Goal: Manage account settings

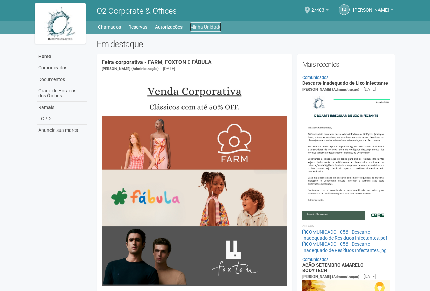
click at [214, 25] on link "Minha Unidade" at bounding box center [205, 26] width 31 height 9
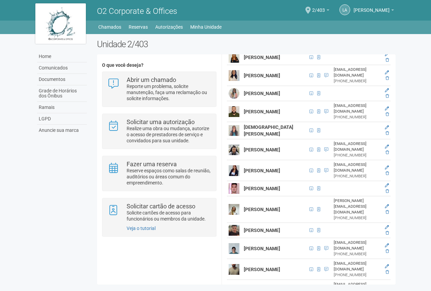
scroll to position [407, 0]
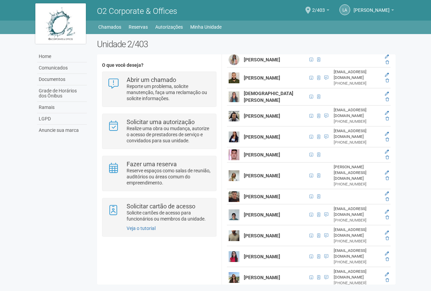
click at [386, 291] on icon at bounding box center [387, 295] width 4 height 4
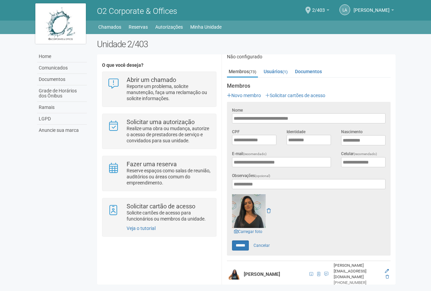
scroll to position [186, 0]
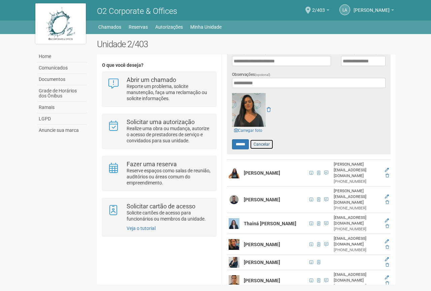
click at [270, 146] on link "Cancelar" at bounding box center [262, 144] width 24 height 10
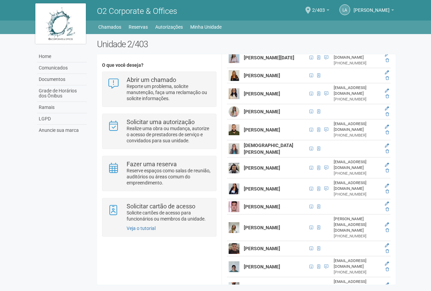
scroll to position [388, 0]
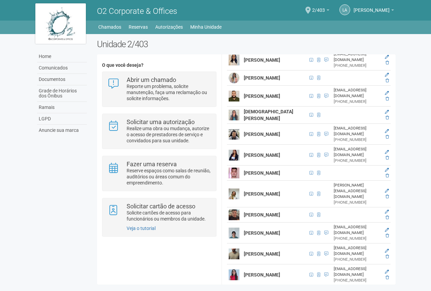
drag, startPoint x: 387, startPoint y: 253, endPoint x: 239, endPoint y: 20, distance: 276.0
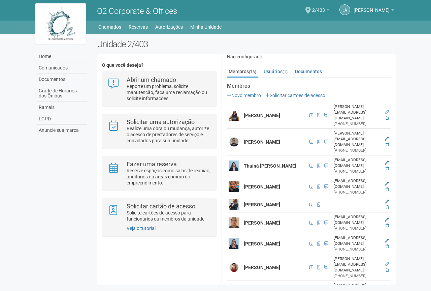
scroll to position [0, 0]
